Goal: Task Accomplishment & Management: Manage account settings

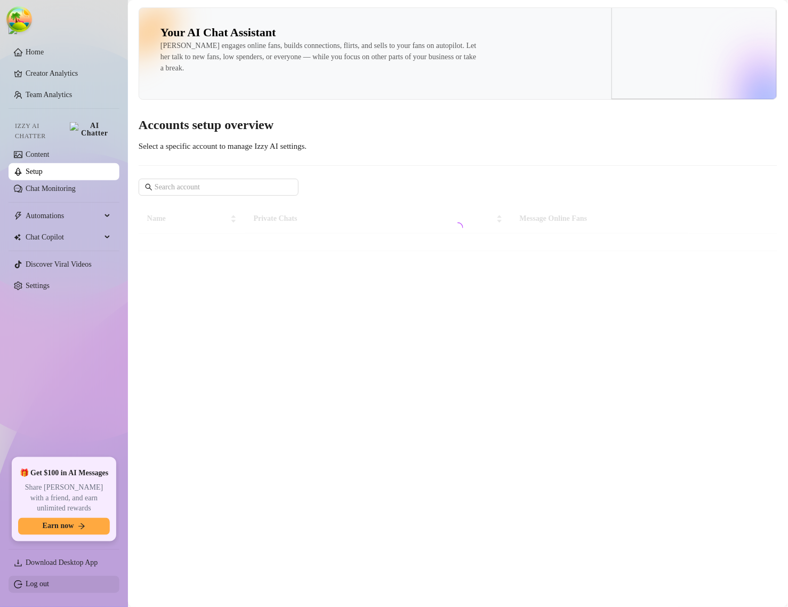
click at [38, 585] on link "Log out" at bounding box center [37, 584] width 23 height 8
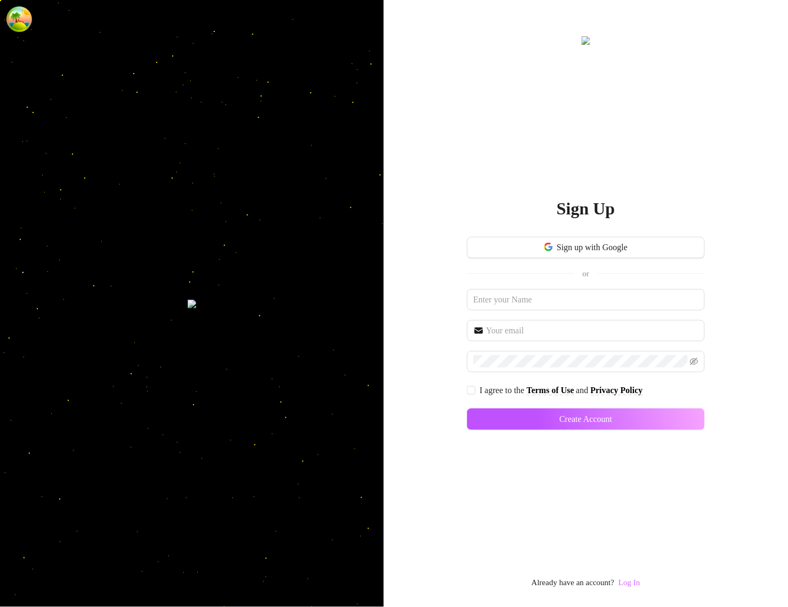
click at [629, 581] on link "Log In" at bounding box center [628, 582] width 21 height 9
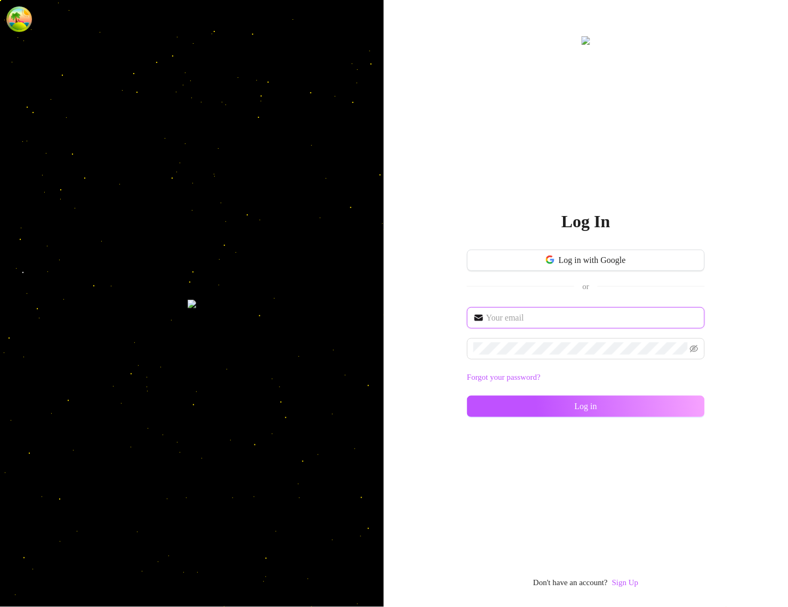
click at [589, 318] on input "text" at bounding box center [592, 317] width 212 height 13
type input "[EMAIL_ADDRESS][DOMAIN_NAME]"
click at [549, 338] on span at bounding box center [586, 348] width 238 height 21
click at [548, 339] on span at bounding box center [586, 348] width 238 height 21
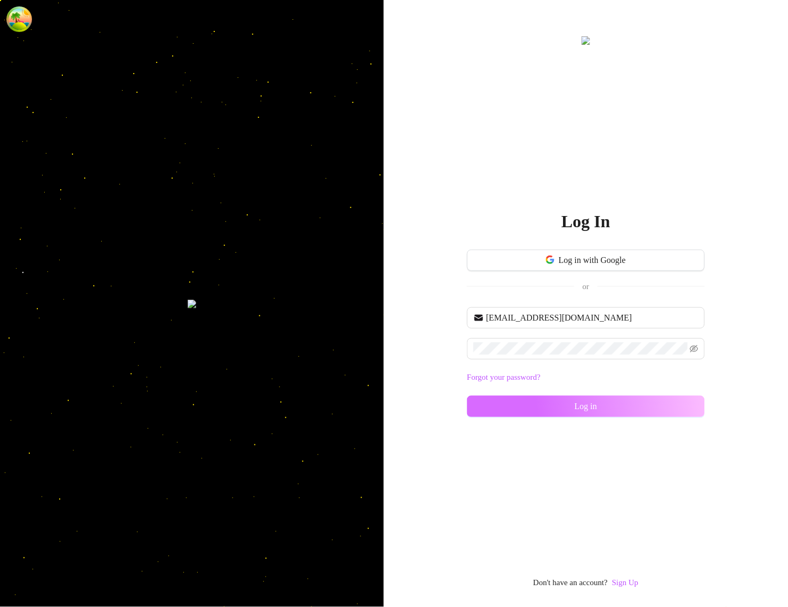
click at [567, 402] on button "Log in" at bounding box center [586, 405] width 238 height 21
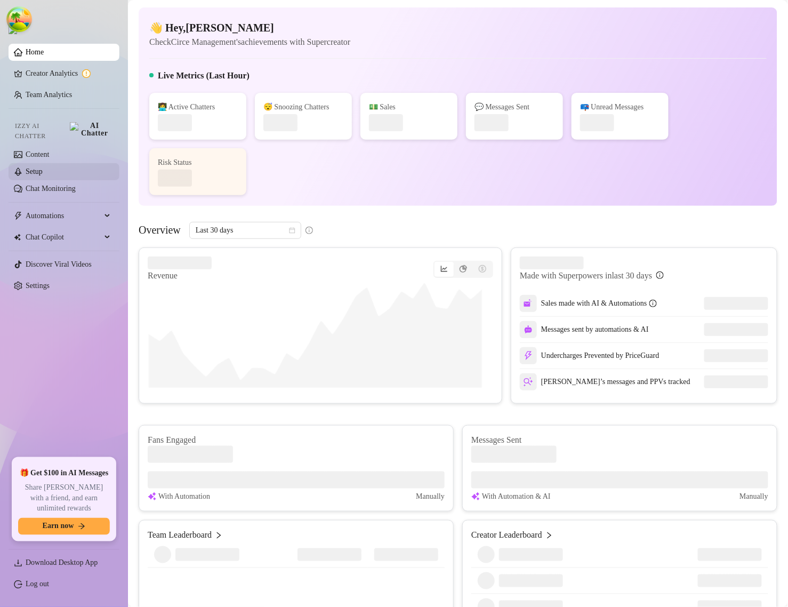
click at [43, 167] on link "Setup" at bounding box center [34, 171] width 17 height 8
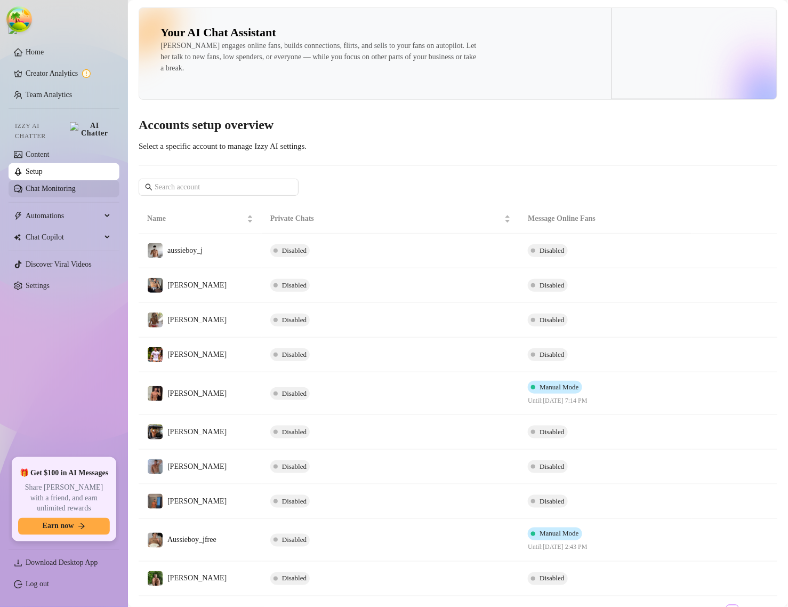
click at [54, 185] on link "Chat Monitoring" at bounding box center [51, 188] width 50 height 8
